Goal: Information Seeking & Learning: Learn about a topic

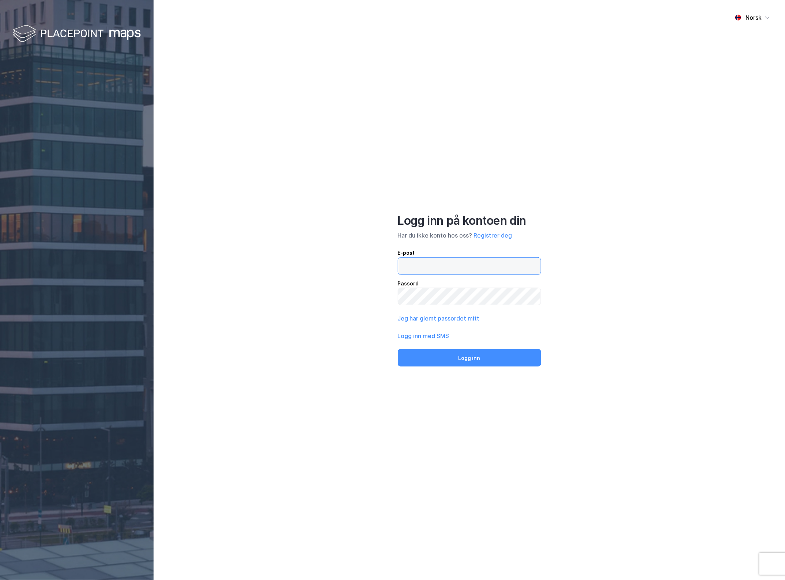
click at [448, 265] on input "email" at bounding box center [469, 266] width 143 height 17
type input "[EMAIL_ADDRESS][DOMAIN_NAME]"
click at [479, 352] on button "Logg inn" at bounding box center [469, 358] width 143 height 18
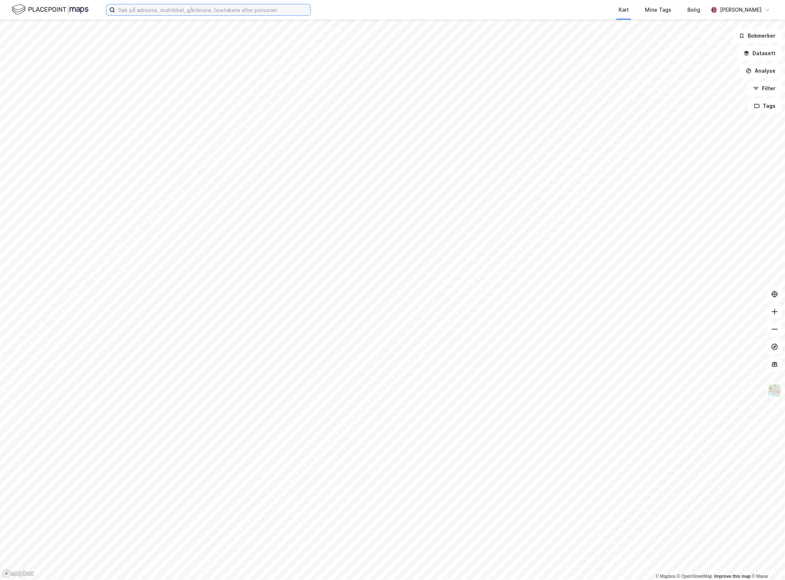
click at [298, 11] on input at bounding box center [212, 9] width 195 height 11
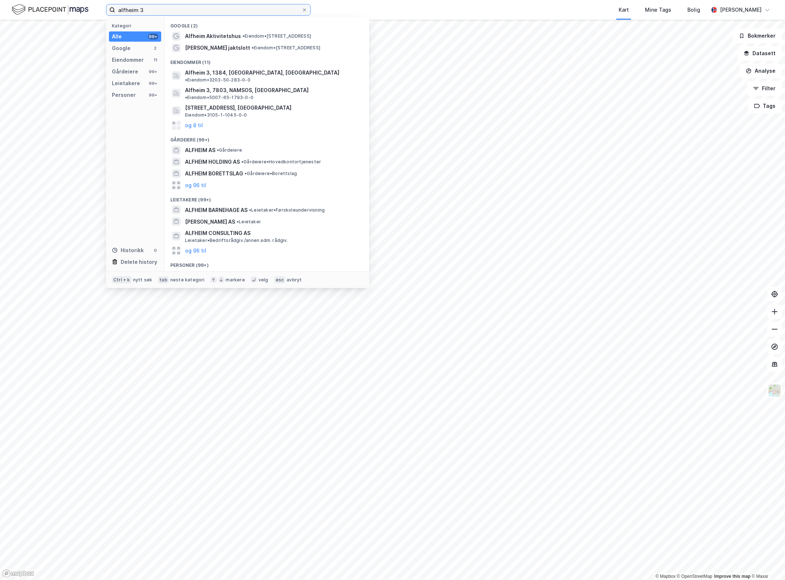
click at [239, 13] on input "alfheim 3" at bounding box center [208, 9] width 186 height 11
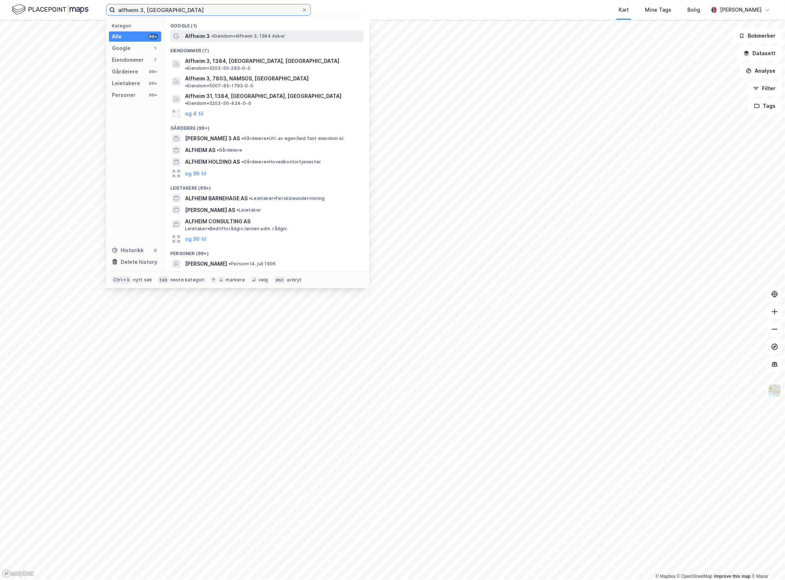
type input "alfheim 3, [GEOGRAPHIC_DATA]"
click at [234, 32] on div "Alfheim 3 • [PERSON_NAME] 3, 1384 Asker" at bounding box center [273, 36] width 177 height 9
